Goal: Task Accomplishment & Management: Use online tool/utility

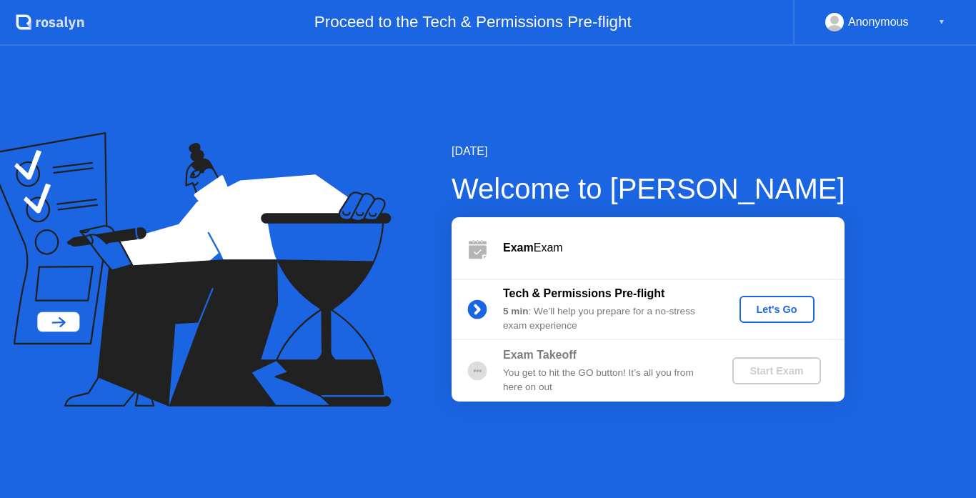
click at [776, 312] on div "Let's Go" at bounding box center [777, 309] width 64 height 11
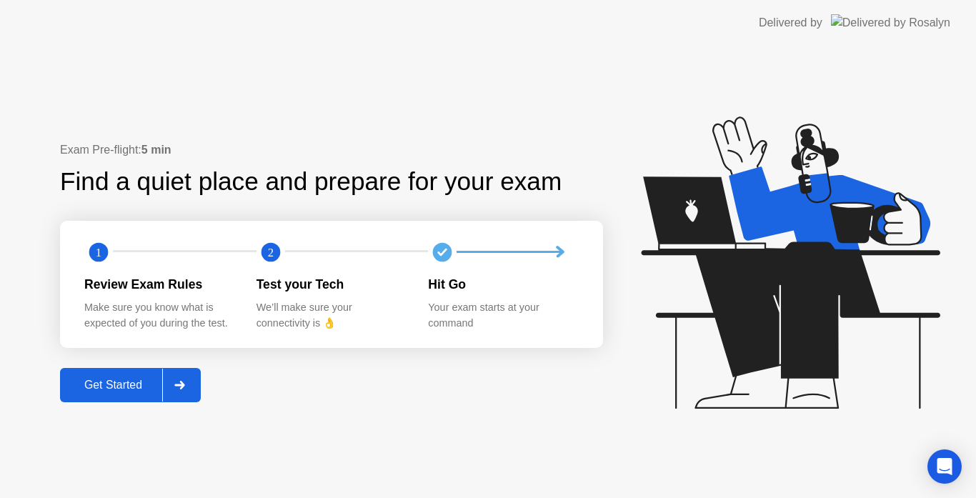
click at [101, 380] on div "Get Started" at bounding box center [113, 385] width 98 height 13
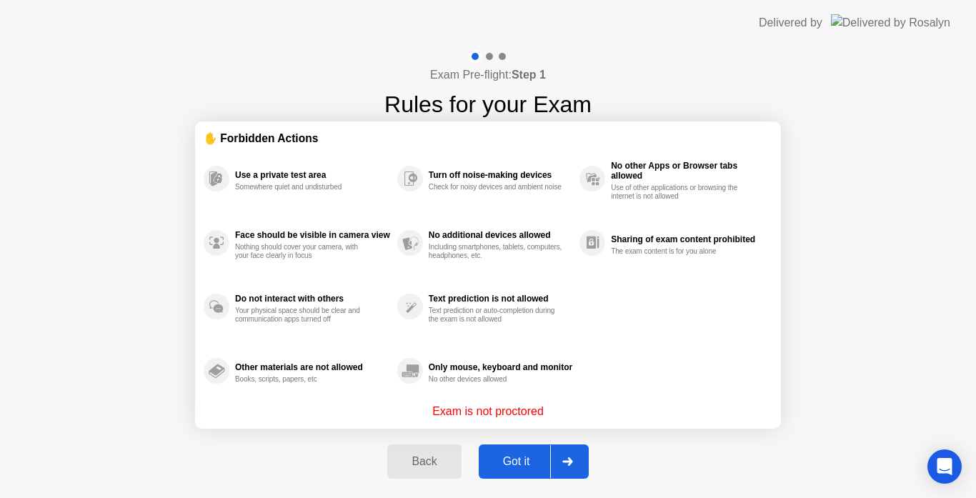
click at [506, 461] on div "Got it" at bounding box center [516, 461] width 67 height 13
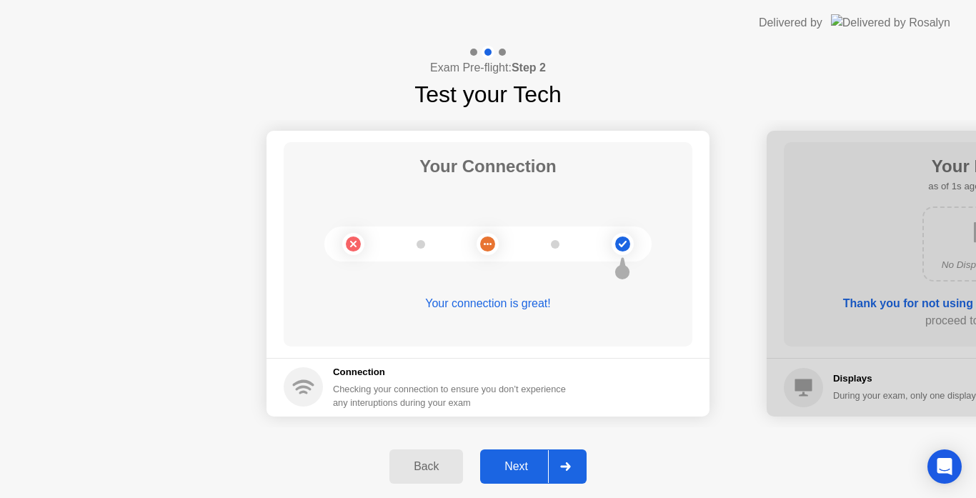
click at [513, 470] on div "Next" at bounding box center [516, 466] width 64 height 13
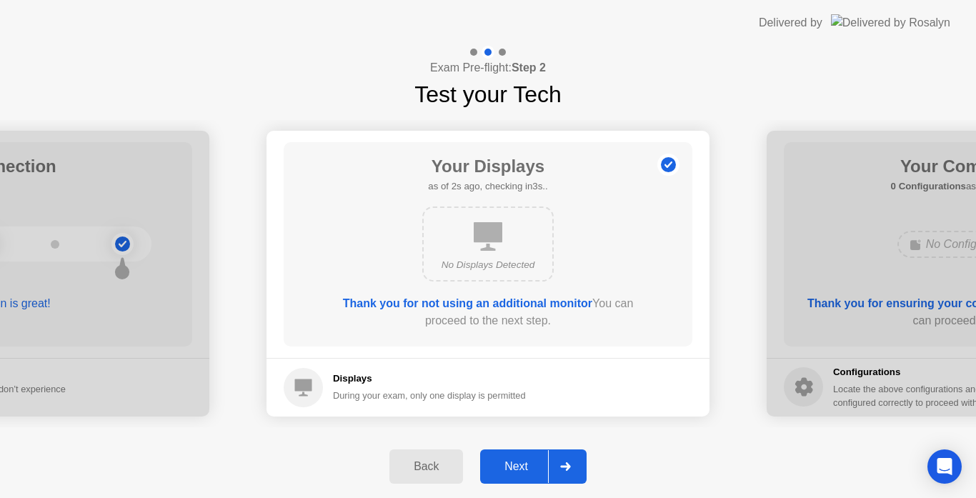
click at [522, 463] on div "Next" at bounding box center [516, 466] width 64 height 13
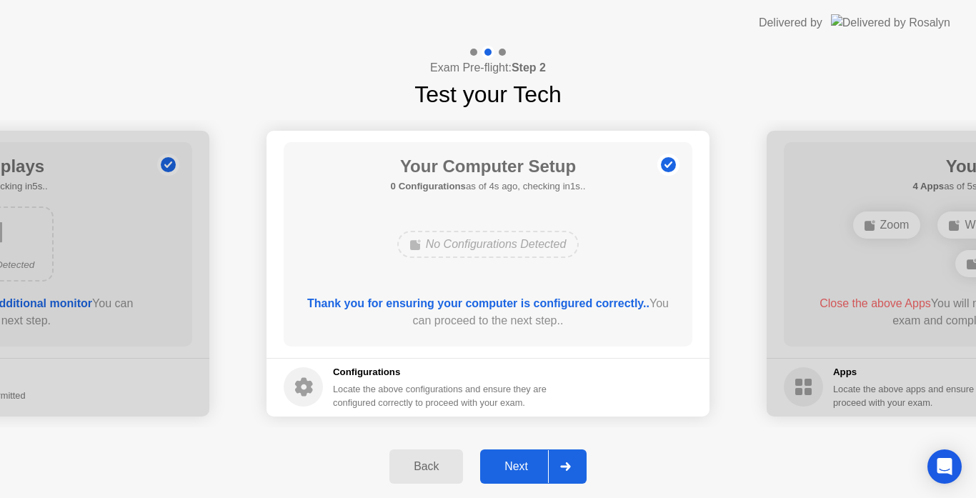
click at [522, 463] on div "Next" at bounding box center [516, 466] width 64 height 13
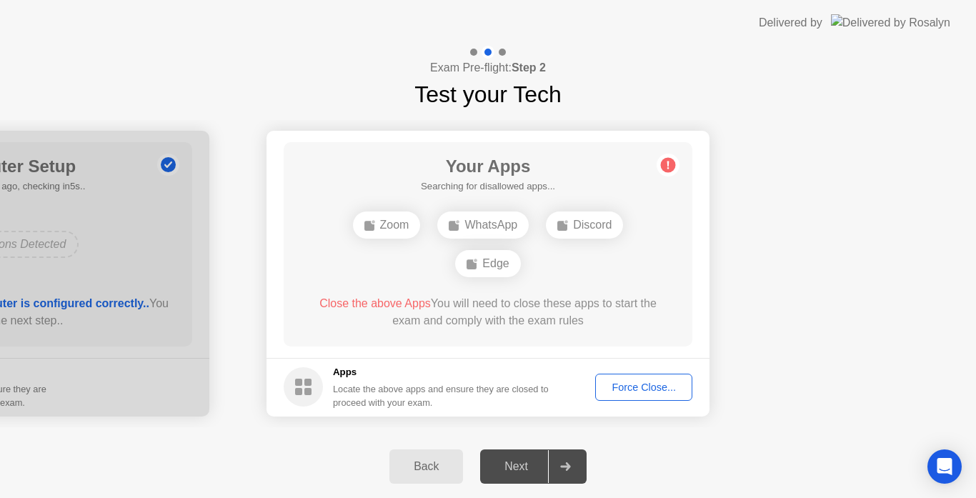
click at [658, 386] on div "Force Close..." at bounding box center [643, 386] width 87 height 11
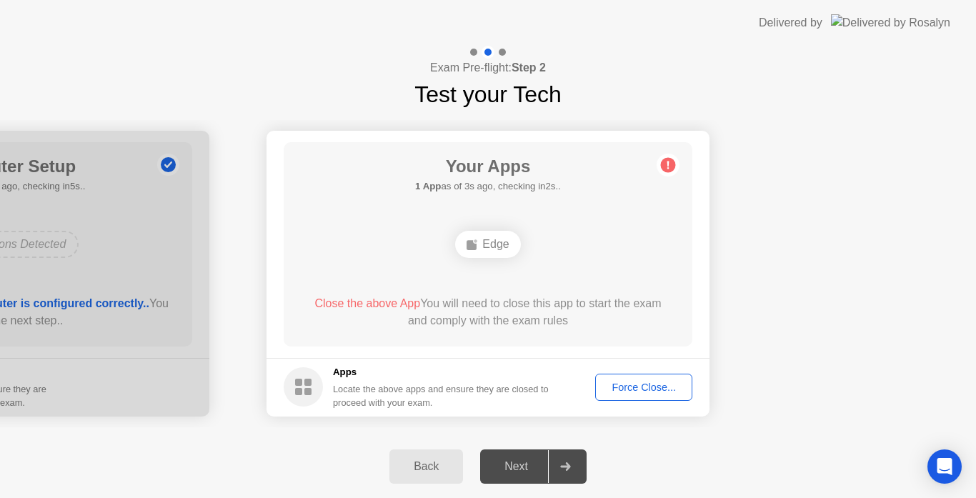
click at [515, 264] on div "Your Apps 1 App as of 3s ago, checking in2s.. Edge Close the above App You will…" at bounding box center [488, 244] width 409 height 204
click at [622, 389] on div "Force Close..." at bounding box center [643, 386] width 87 height 11
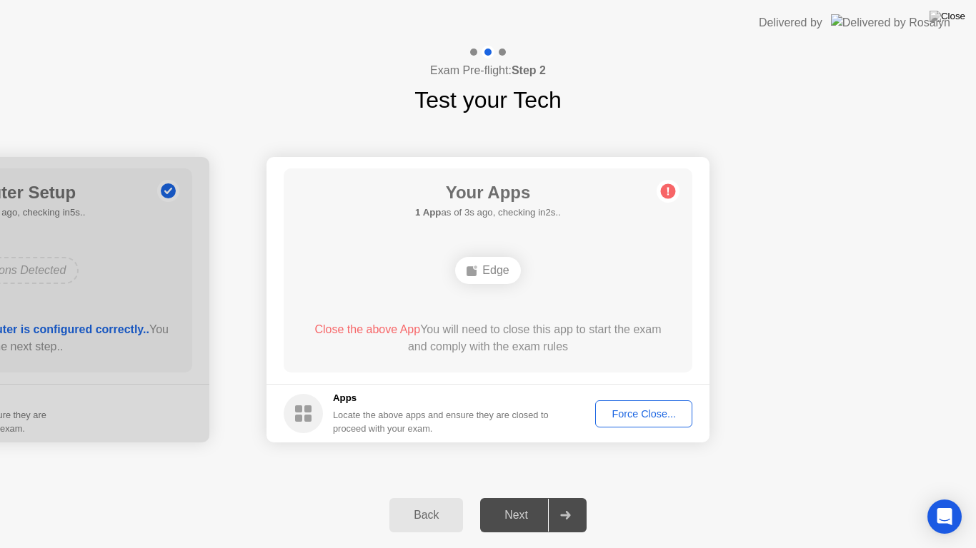
drag, startPoint x: 517, startPoint y: 520, endPoint x: 556, endPoint y: 495, distance: 46.6
click at [518, 497] on div "Next" at bounding box center [516, 515] width 64 height 13
click at [549, 497] on div at bounding box center [565, 515] width 34 height 33
click at [673, 474] on div "Your Connection Your connection is great! Connection Checking your connection t…" at bounding box center [488, 300] width 976 height 366
click at [632, 416] on div "Force Close..." at bounding box center [643, 414] width 87 height 11
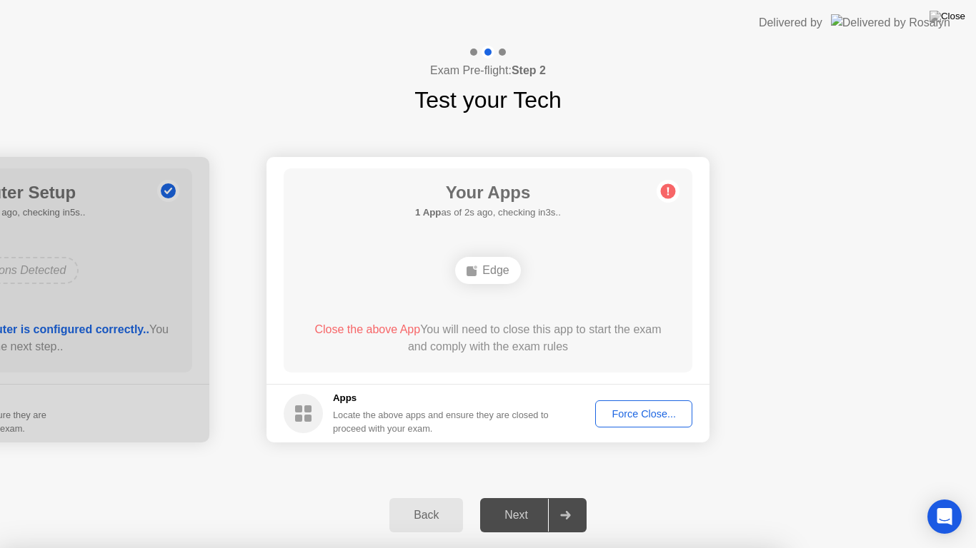
click at [443, 497] on div "Back" at bounding box center [426, 515] width 65 height 13
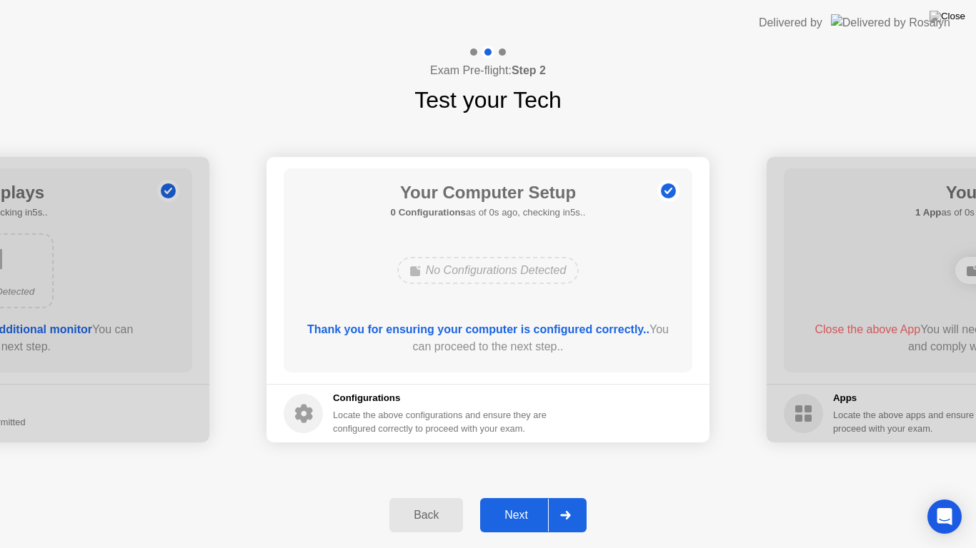
click at [861, 201] on div at bounding box center [987, 300] width 443 height 286
click at [526, 497] on div "Next" at bounding box center [516, 515] width 64 height 13
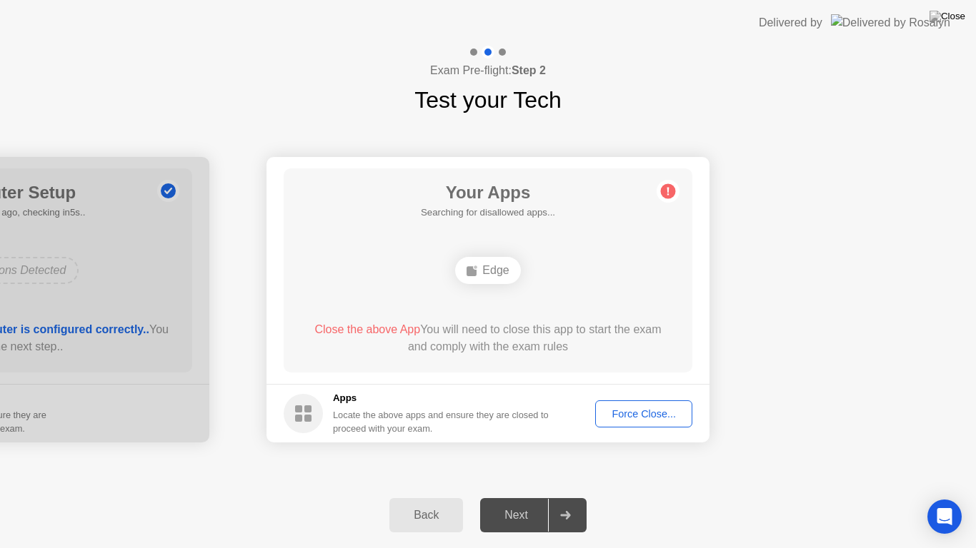
click at [482, 274] on div "Edge" at bounding box center [487, 270] width 65 height 27
click at [627, 416] on div "Force Close..." at bounding box center [643, 414] width 87 height 11
click at [371, 328] on span "Close the above App" at bounding box center [367, 330] width 106 height 12
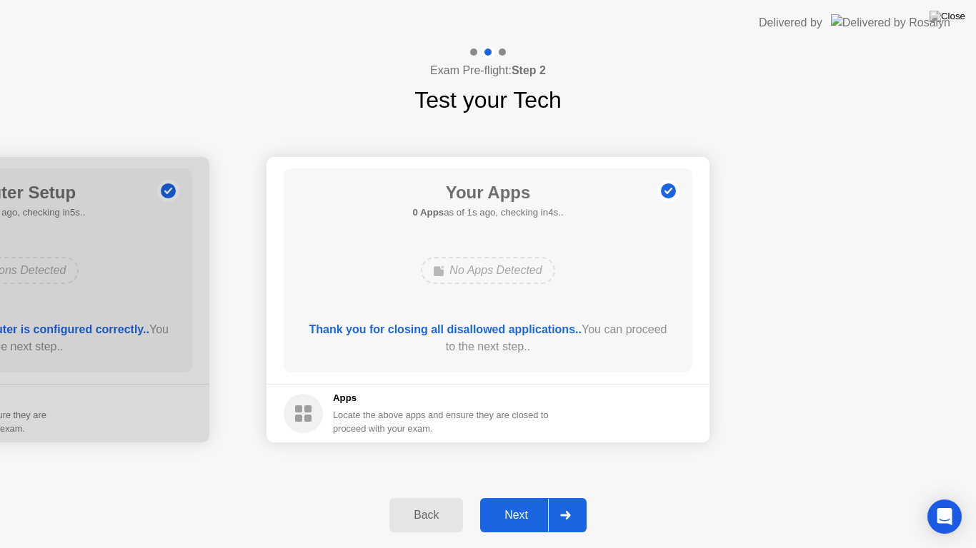
click at [498, 497] on div "Next" at bounding box center [516, 515] width 64 height 13
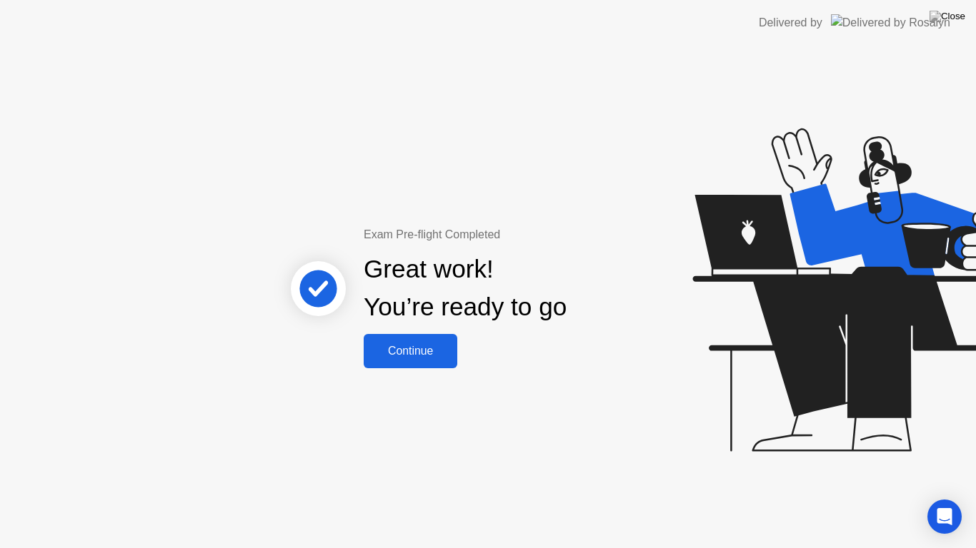
click at [435, 358] on div "Continue" at bounding box center [410, 351] width 85 height 13
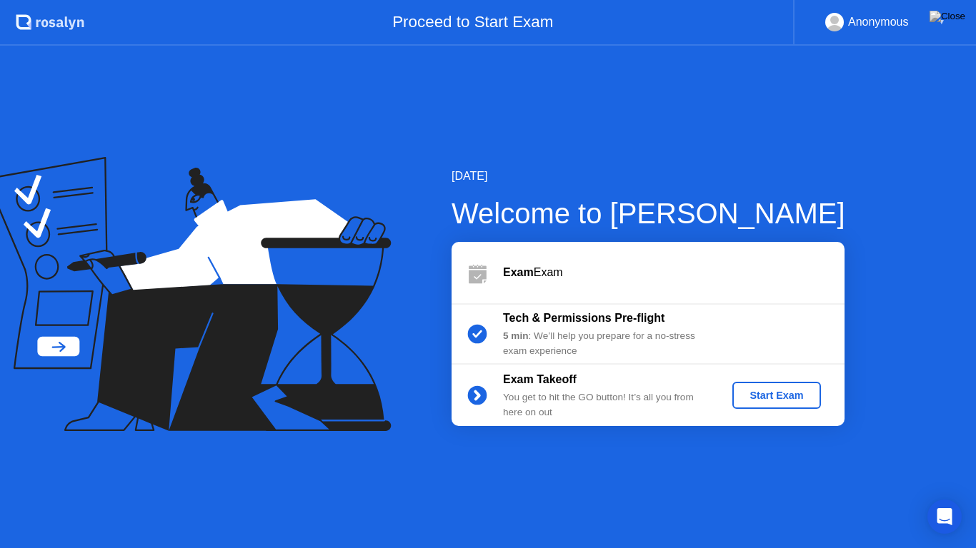
click at [764, 399] on div "Start Exam" at bounding box center [776, 395] width 76 height 11
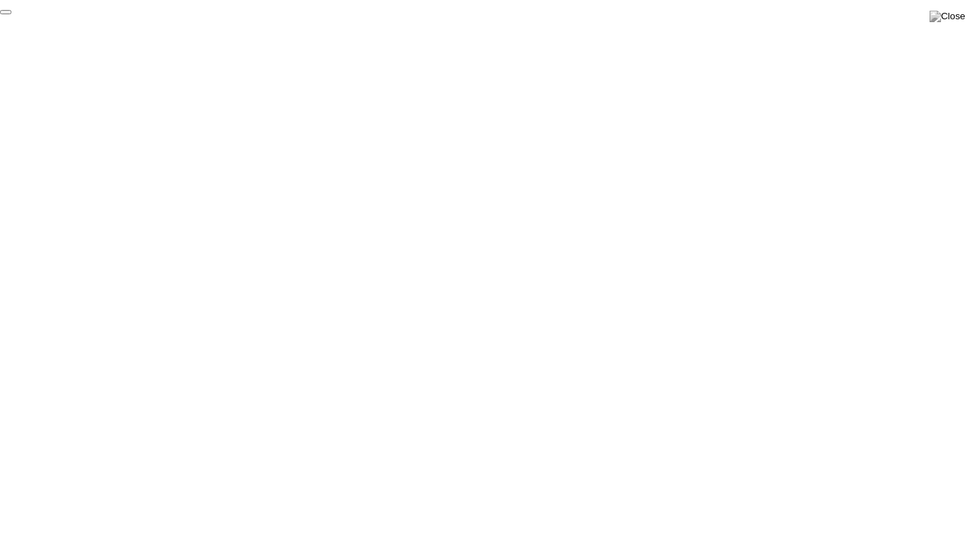
click div "End Proctoring Session"
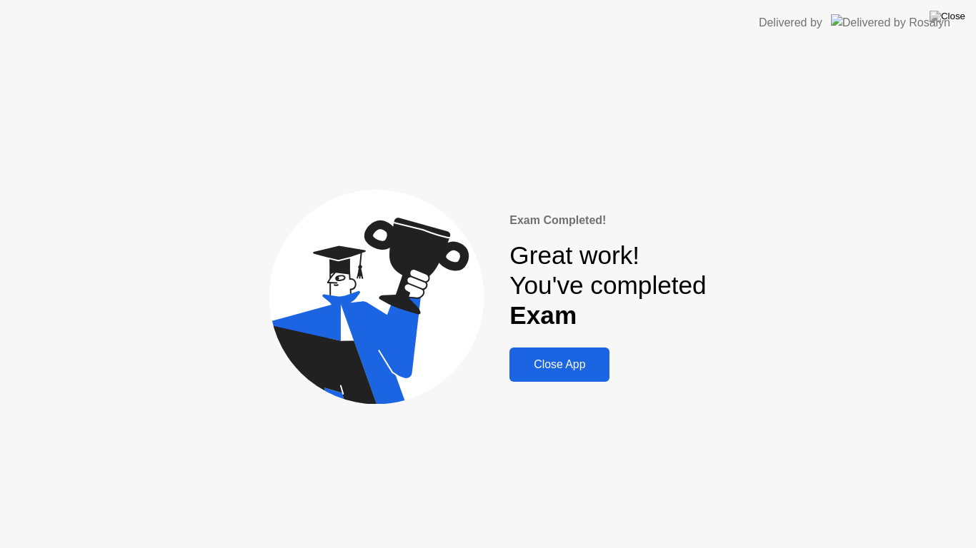
click at [576, 365] on div "Close App" at bounding box center [558, 365] width 91 height 13
